Goal: Task Accomplishment & Management: Manage account settings

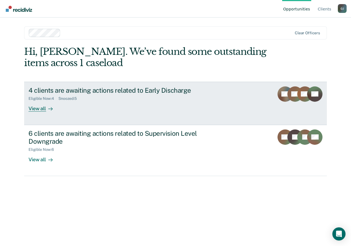
click at [39, 109] on div "View all" at bounding box center [43, 106] width 31 height 11
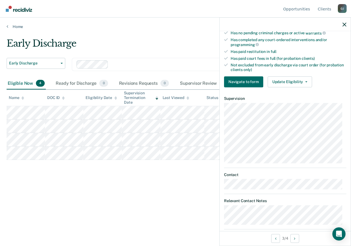
scroll to position [153, 0]
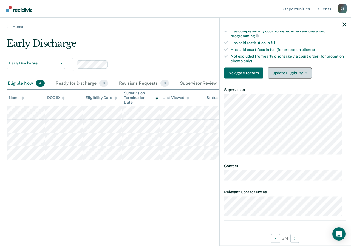
click at [305, 72] on icon "button" at bounding box center [306, 72] width 2 height 1
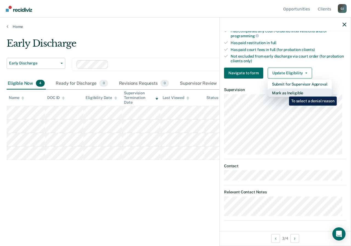
click at [285, 92] on button "Mark as Ineligible" at bounding box center [299, 92] width 64 height 9
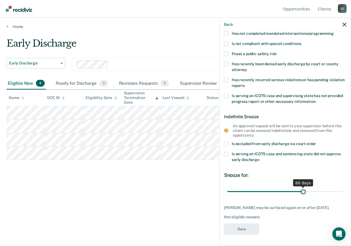
drag, startPoint x: 264, startPoint y: 188, endPoint x: 301, endPoint y: 191, distance: 36.8
type input "60"
click at [301, 191] on input "range" at bounding box center [285, 192] width 116 height 10
click at [278, 215] on div "Not eligible reasons:" at bounding box center [285, 216] width 122 height 5
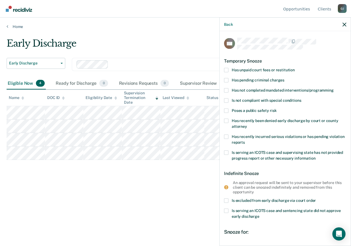
click at [227, 69] on span at bounding box center [226, 70] width 4 height 4
click at [294, 68] on input "Has unpaid court fees or restitution" at bounding box center [294, 68] width 0 height 0
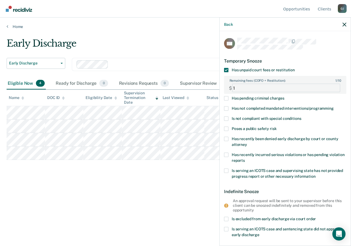
type FEESReasonInput "1"
click at [332, 85] on FEESReasonInput "1" at bounding box center [286, 88] width 108 height 9
type FEESReasonInput "300.00"
click at [324, 98] on label "Has pending criminal charges" at bounding box center [285, 99] width 122 height 6
click at [284, 96] on input "Has pending criminal charges" at bounding box center [284, 96] width 0 height 0
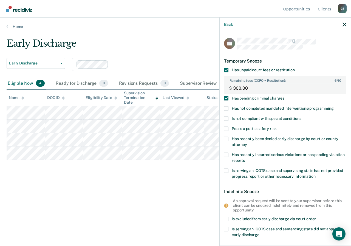
click at [226, 98] on span at bounding box center [226, 98] width 4 height 4
click at [284, 96] on input "Has pending criminal charges" at bounding box center [284, 96] width 0 height 0
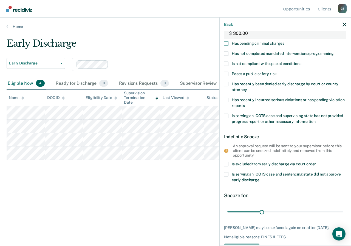
scroll to position [79, 0]
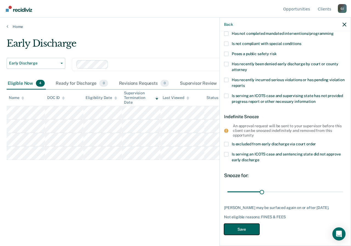
click at [242, 228] on button "Save" at bounding box center [241, 228] width 35 height 11
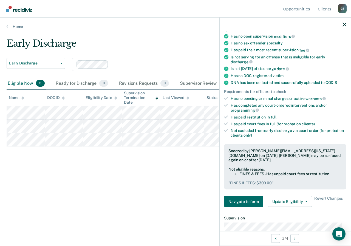
scroll to position [68, 0]
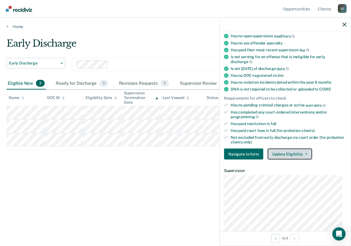
click at [304, 154] on button "Update Eligibility" at bounding box center [289, 153] width 44 height 11
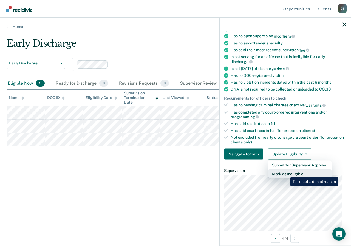
click at [286, 173] on button "Mark as Ineligible" at bounding box center [299, 173] width 64 height 9
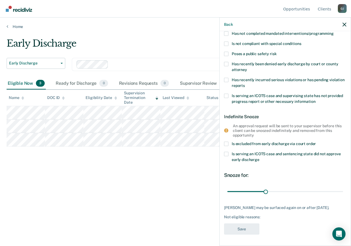
scroll to position [0, 0]
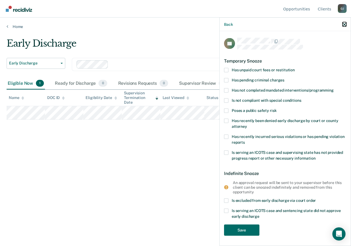
click at [344, 24] on icon "button" at bounding box center [344, 24] width 4 height 4
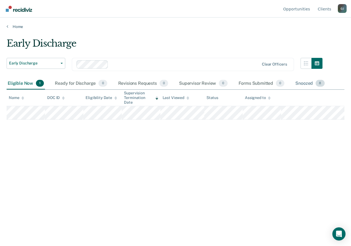
click at [303, 82] on div "Snoozed 8" at bounding box center [309, 84] width 31 height 12
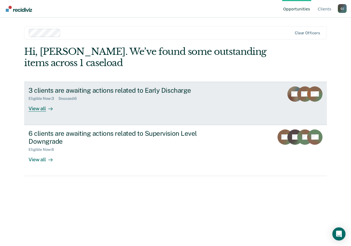
click at [36, 108] on div "View all" at bounding box center [43, 106] width 31 height 11
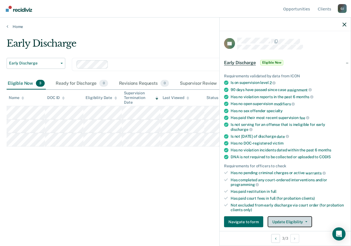
click at [277, 220] on button "Update Eligibility" at bounding box center [289, 221] width 44 height 11
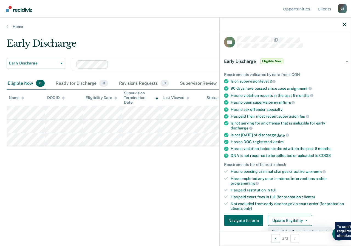
scroll to position [111, 0]
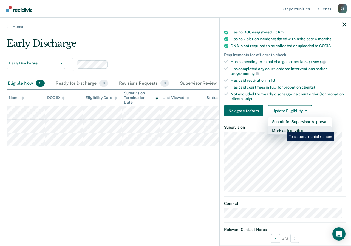
click at [282, 128] on button "Mark as Ineligible" at bounding box center [299, 130] width 64 height 9
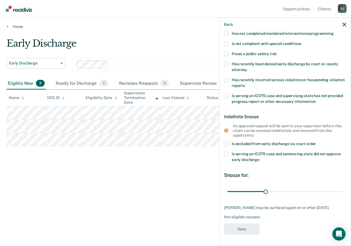
scroll to position [0, 0]
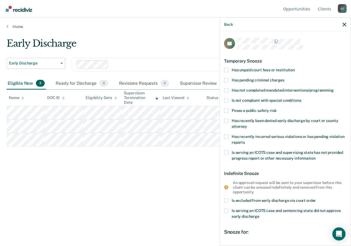
click at [226, 69] on span at bounding box center [226, 70] width 4 height 4
click at [294, 68] on input "Has unpaid court fees or restitution" at bounding box center [294, 68] width 0 height 0
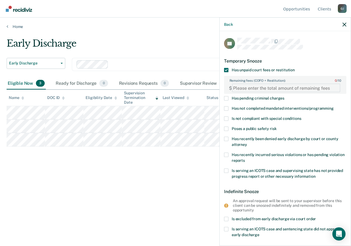
click at [233, 87] on FEESReasonInput "Remaining fees (COFO + Restitution): 0 / 10" at bounding box center [286, 88] width 108 height 9
paste FEESReasonInput "2056.25"
type FEESReasonInput "2056.25"
click at [151, 181] on div "Early Discharge Early Discharge Early Discharge Supervision Level Downgrade Cle…" at bounding box center [175, 121] width 337 height 167
click at [226, 108] on span at bounding box center [226, 108] width 4 height 4
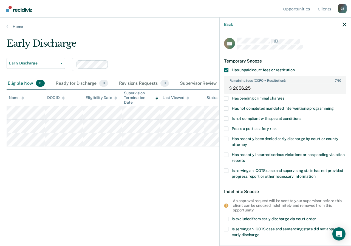
click at [333, 106] on input "Has not completed mandated interventions/programming" at bounding box center [333, 106] width 0 height 0
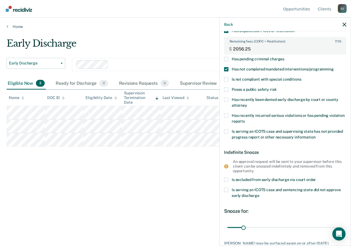
scroll to position [39, 0]
drag, startPoint x: 242, startPoint y: 228, endPoint x: 256, endPoint y: 228, distance: 14.0
click at [256, 228] on input "range" at bounding box center [285, 227] width 116 height 10
drag, startPoint x: 256, startPoint y: 227, endPoint x: 270, endPoint y: 227, distance: 14.2
type input "90"
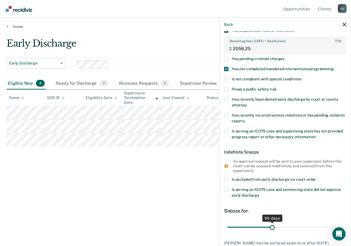
click at [270, 227] on input "range" at bounding box center [285, 227] width 116 height 10
click at [298, 216] on div "Snooze for: 90 days" at bounding box center [285, 219] width 122 height 24
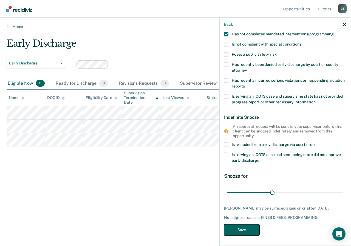
click at [244, 230] on button "Save" at bounding box center [241, 229] width 35 height 11
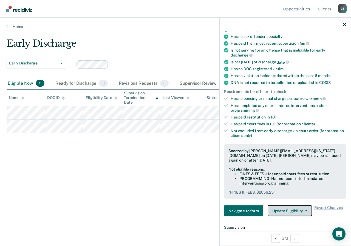
click at [284, 207] on button "Update Eligibility" at bounding box center [289, 210] width 44 height 11
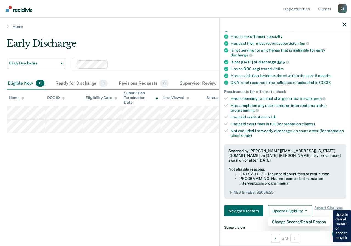
click at [155, 199] on div "Early Discharge Early Discharge Early Discharge Supervision Level Downgrade Cle…" at bounding box center [175, 121] width 337 height 167
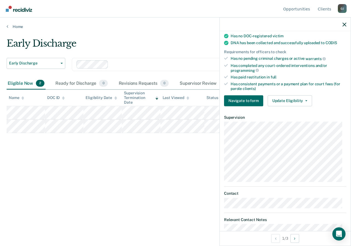
scroll to position [185, 0]
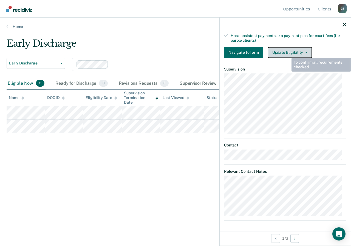
click at [282, 50] on button "Update Eligibility" at bounding box center [289, 52] width 44 height 11
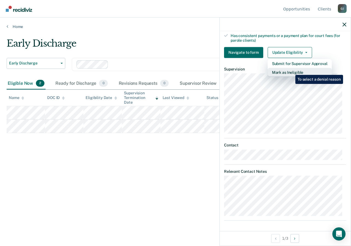
click at [291, 71] on button "Mark as Ineligible" at bounding box center [299, 72] width 64 height 9
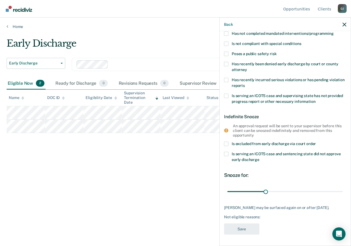
scroll to position [0, 0]
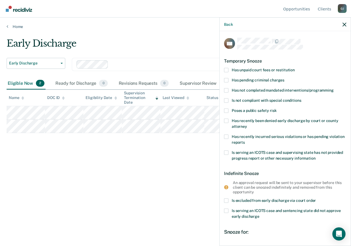
click at [227, 69] on span at bounding box center [226, 70] width 4 height 4
click at [294, 68] on input "Has unpaid court fees or restitution" at bounding box center [294, 68] width 0 height 0
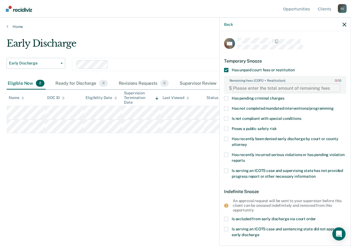
click at [251, 89] on FEESReasonInput "Remaining fees (COFO + Restitution): 0 / 10" at bounding box center [286, 88] width 108 height 9
type FEESReasonInput "401.12"
click at [199, 183] on div "Early Discharge Early Discharge Early Discharge Supervision Level Downgrade Cle…" at bounding box center [175, 121] width 337 height 167
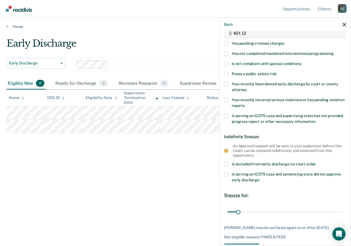
scroll to position [79, 0]
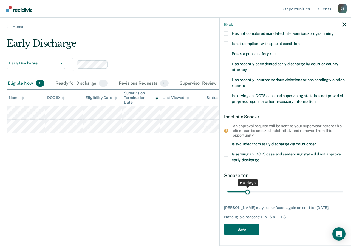
drag, startPoint x: 237, startPoint y: 187, endPoint x: 247, endPoint y: 186, distance: 9.9
click at [247, 187] on input "range" at bounding box center [285, 192] width 116 height 10
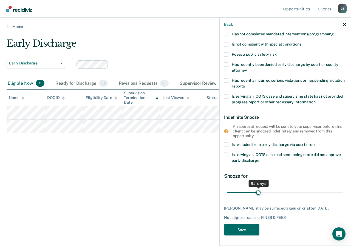
click at [257, 190] on input "range" at bounding box center [285, 192] width 116 height 10
click at [256, 192] on input "range" at bounding box center [285, 192] width 116 height 10
click at [258, 191] on input "range" at bounding box center [285, 192] width 116 height 10
click at [256, 184] on div "95 days" at bounding box center [258, 183] width 20 height 7
drag, startPoint x: 256, startPoint y: 184, endPoint x: 252, endPoint y: 185, distance: 3.7
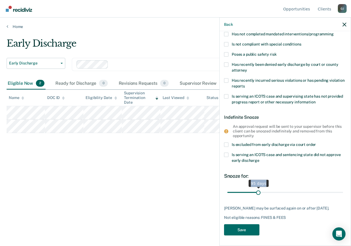
click at [252, 185] on div "95 days" at bounding box center [258, 183] width 20 height 7
click at [257, 191] on input "range" at bounding box center [285, 192] width 116 height 10
drag, startPoint x: 257, startPoint y: 191, endPoint x: 247, endPoint y: 191, distance: 10.4
type input "60"
click at [247, 191] on input "range" at bounding box center [285, 192] width 116 height 10
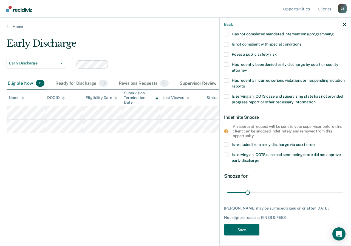
click at [245, 198] on div "CN Temporary Snooze Has unpaid court fees or restitution Remaining fees (COFO +…" at bounding box center [285, 101] width 122 height 275
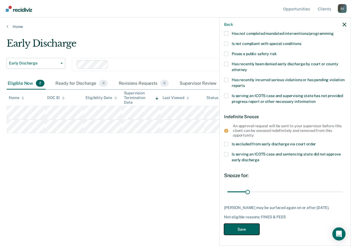
click at [246, 228] on button "Save" at bounding box center [241, 228] width 35 height 11
